Goal: Task Accomplishment & Management: Manage account settings

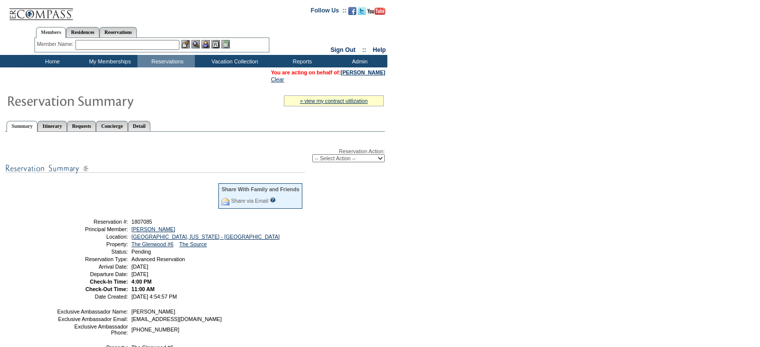
click at [378, 157] on select "-- Select Action -- Modify Reservation Dates Modify Reservation Cost Modify Occ…" at bounding box center [348, 158] width 72 height 8
select select "ConfirmRes"
click at [312, 154] on select "-- Select Action -- Modify Reservation Dates Modify Reservation Cost Modify Occ…" at bounding box center [348, 158] width 72 height 8
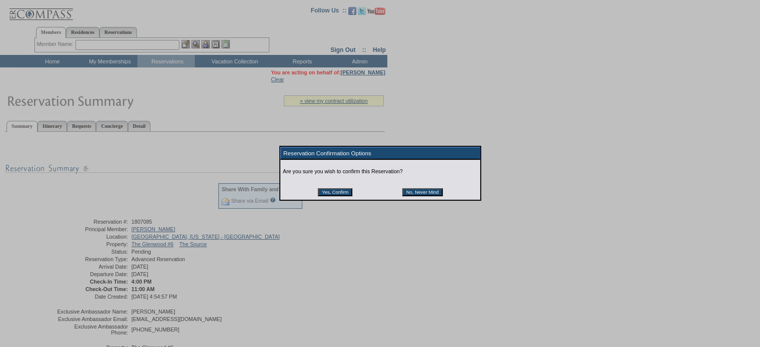
click at [338, 194] on input "Yes, Confirm" at bounding box center [335, 192] width 34 height 8
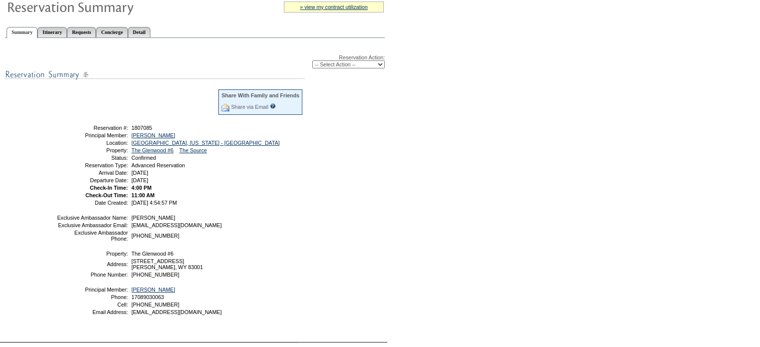
scroll to position [135, 0]
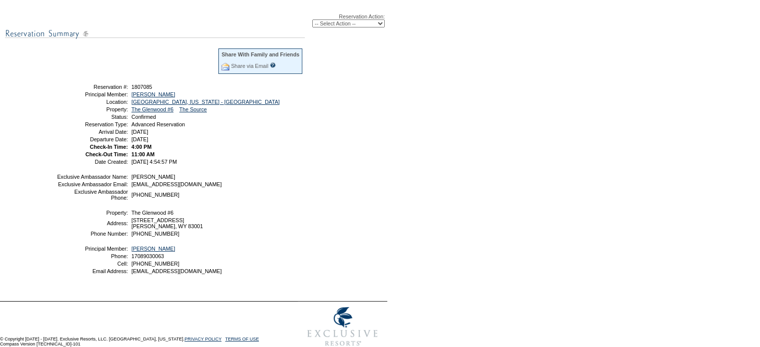
click at [76, 85] on td "Reservation #:" at bounding box center [91, 87] width 71 height 6
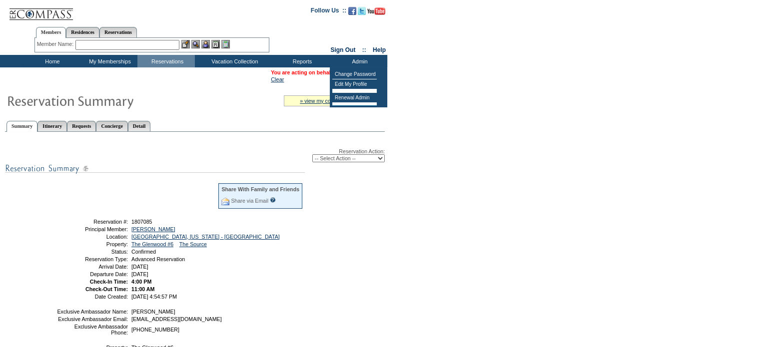
click at [430, 81] on form "Follow Us ::" at bounding box center [380, 243] width 760 height 486
click at [367, 71] on link "[PERSON_NAME]" at bounding box center [363, 72] width 44 height 6
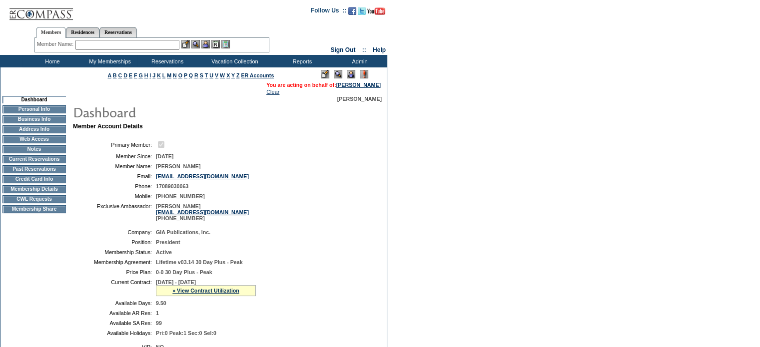
click at [110, 42] on input "text" at bounding box center [127, 45] width 104 height 10
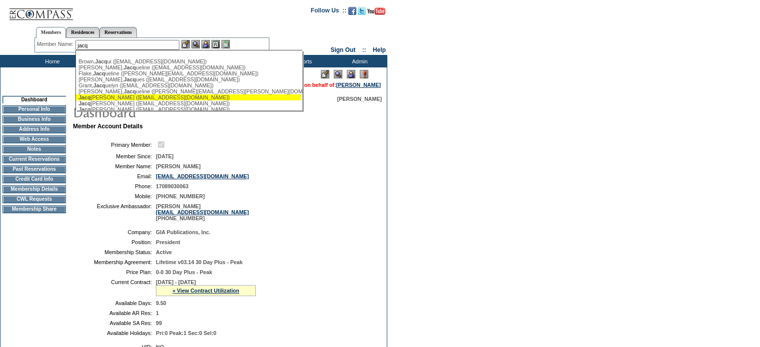
click at [118, 99] on div "[PERSON_NAME] ([EMAIL_ADDRESS][DOMAIN_NAME])" at bounding box center [188, 97] width 220 height 6
type input "[PERSON_NAME] ([EMAIL_ADDRESS][DOMAIN_NAME])"
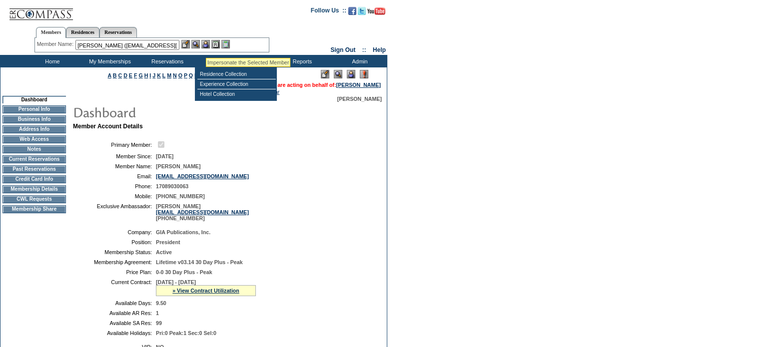
click at [207, 44] on img at bounding box center [205, 44] width 8 height 8
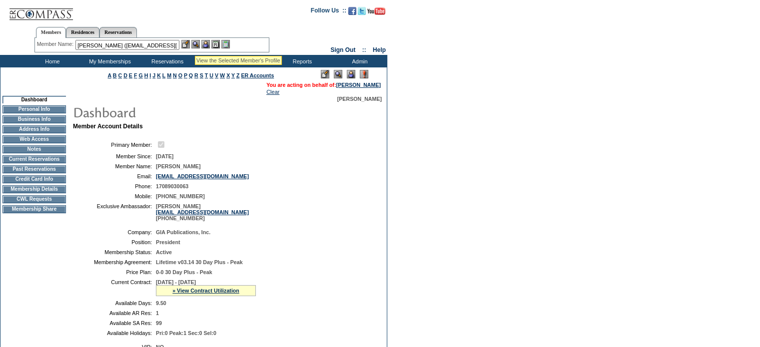
click at [195, 43] on img at bounding box center [195, 44] width 8 height 8
